Goal: Task Accomplishment & Management: Use online tool/utility

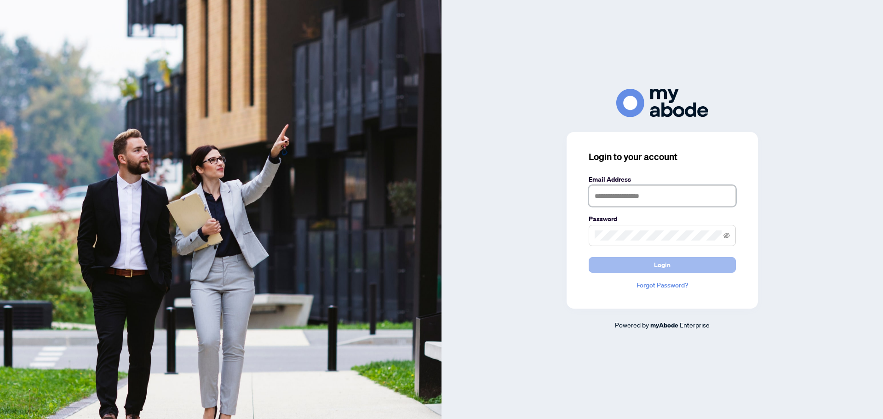
type input "**********"
click at [651, 262] on button "Login" at bounding box center [661, 265] width 147 height 16
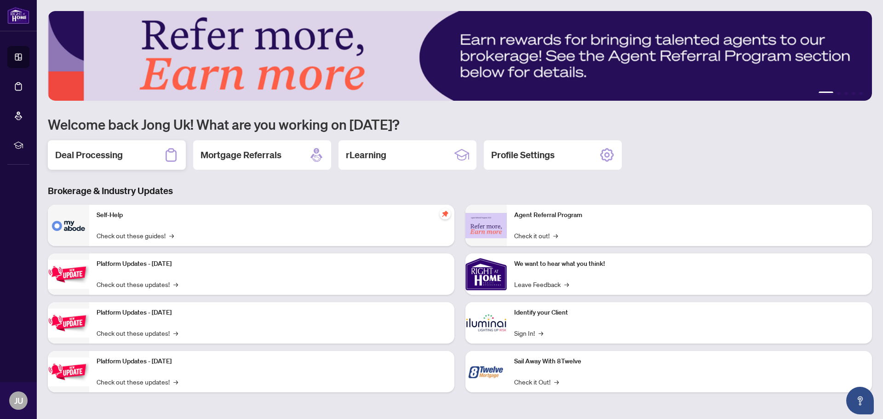
click at [128, 156] on div "Deal Processing" at bounding box center [117, 154] width 138 height 29
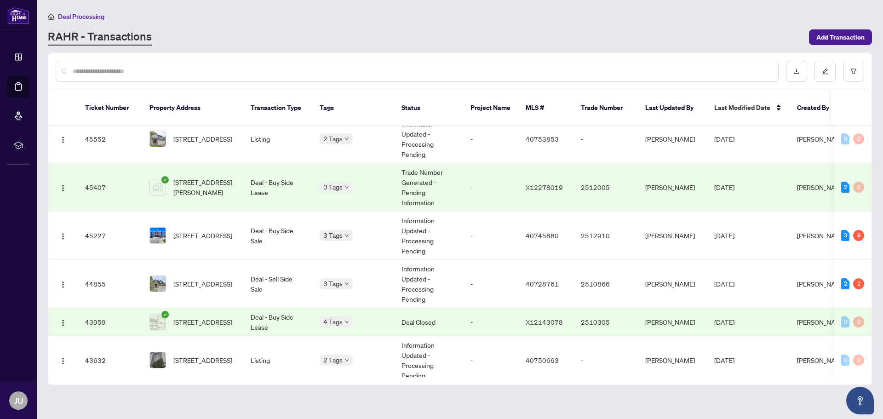
scroll to position [411, 0]
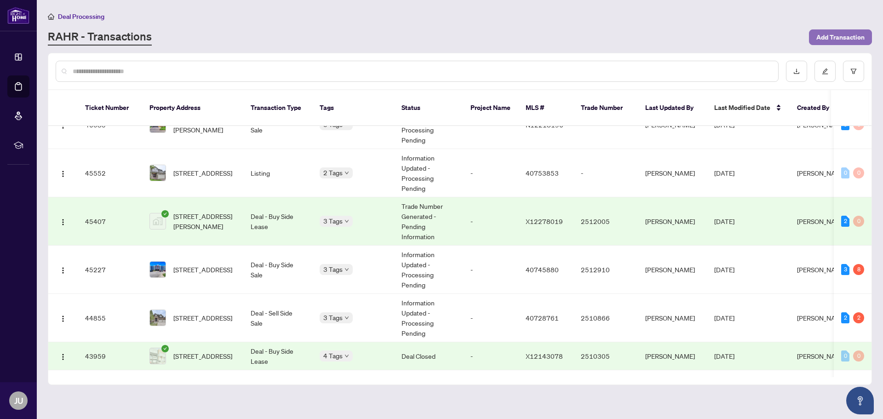
click at [855, 31] on span "Add Transaction" at bounding box center [840, 37] width 48 height 15
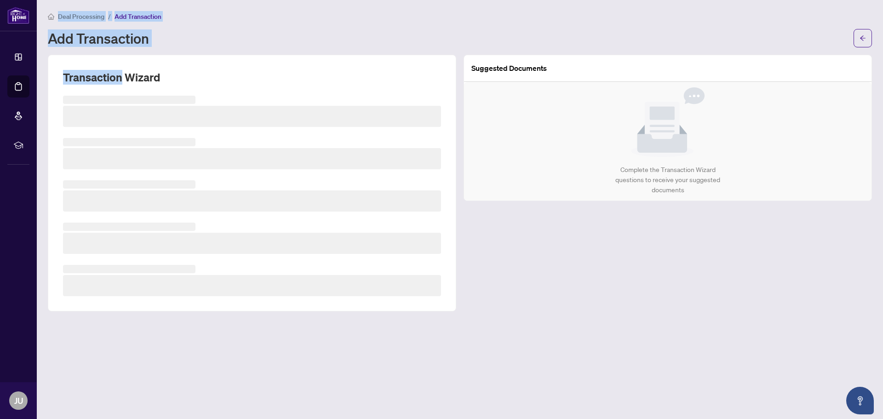
click at [854, 29] on span at bounding box center [862, 38] width 18 height 18
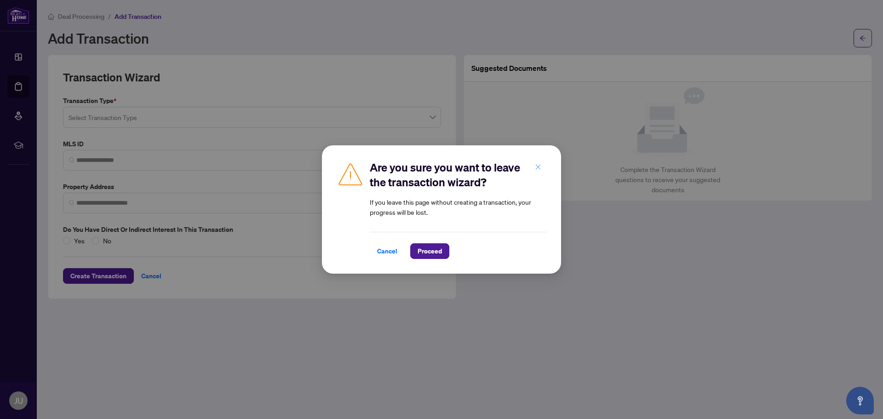
click at [536, 162] on span "button" at bounding box center [538, 167] width 6 height 15
